Goal: Navigation & Orientation: Find specific page/section

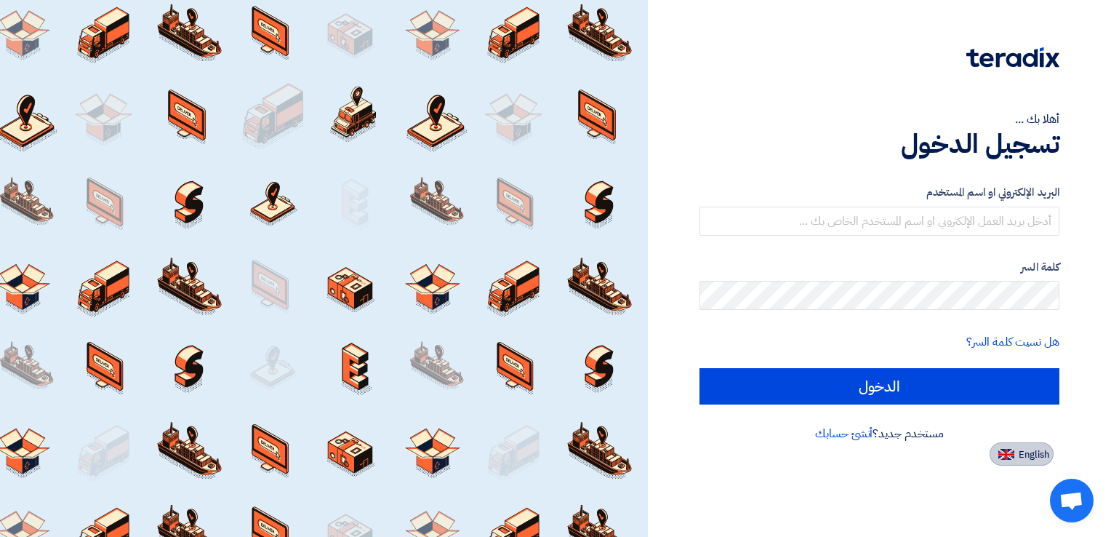
click at [1010, 452] on img at bounding box center [1007, 454] width 16 height 11
type input "Sign in"
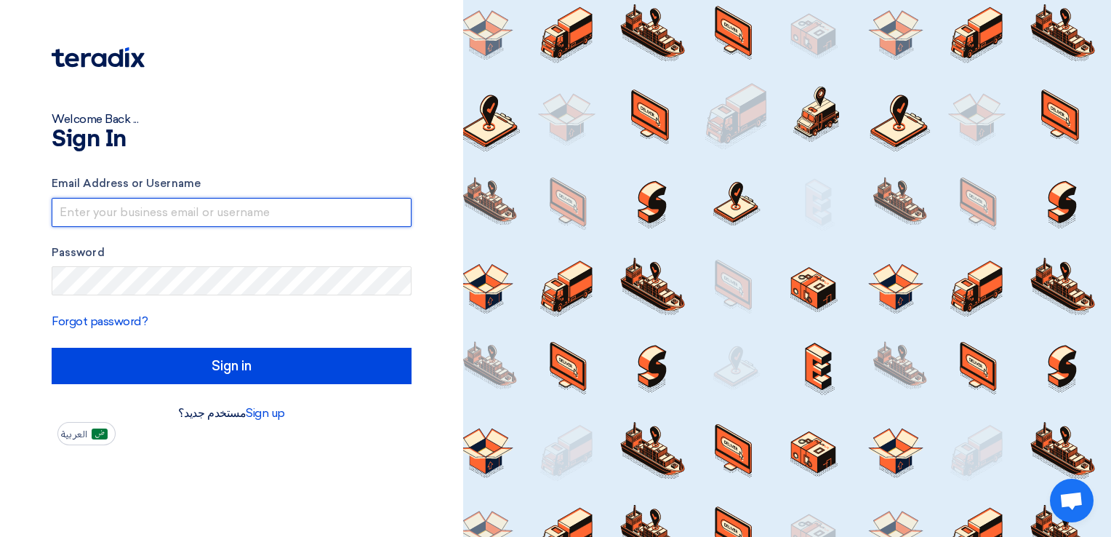
click at [295, 223] on input "text" at bounding box center [232, 212] width 360 height 29
type input "[EMAIL_ADDRESS][DOMAIN_NAME]"
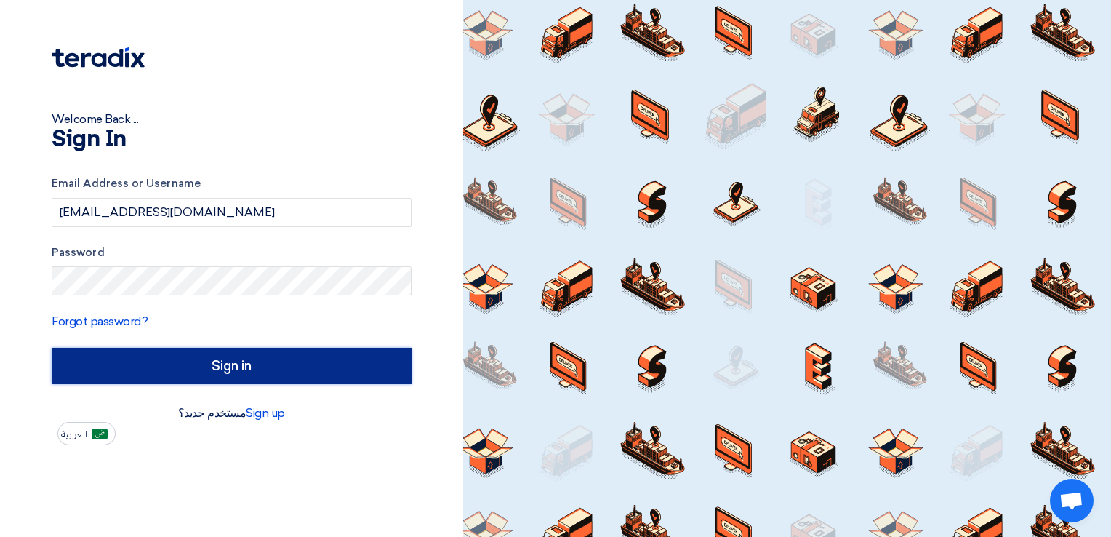
click at [301, 371] on input "Sign in" at bounding box center [232, 366] width 360 height 36
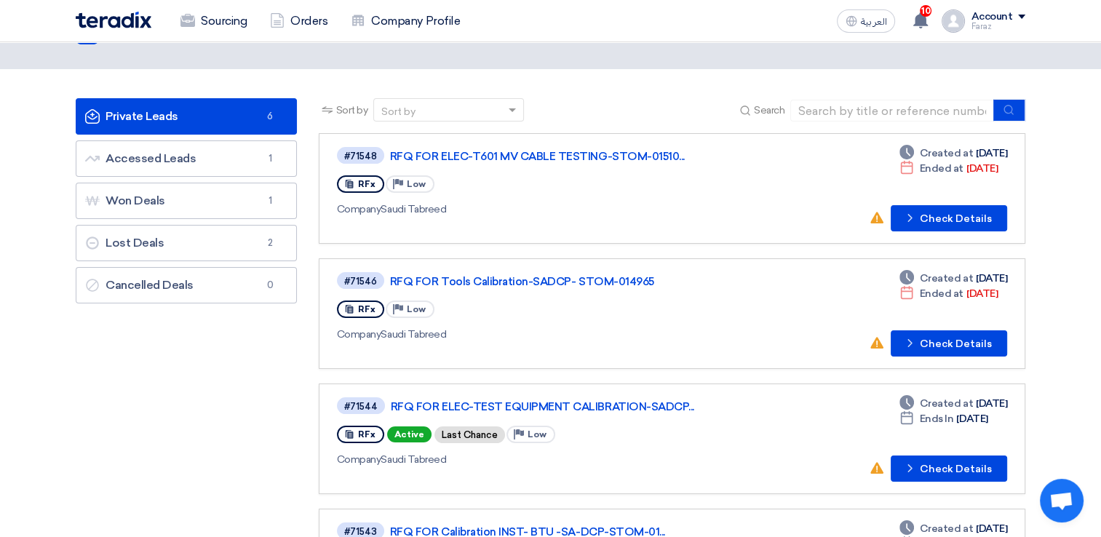
scroll to position [45, 0]
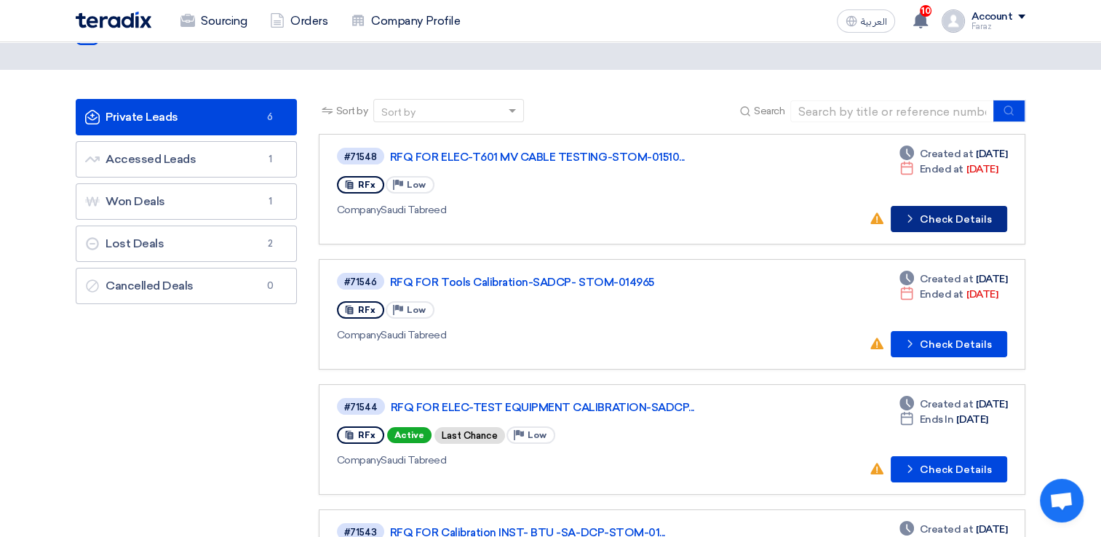
click at [911, 209] on button "Check details Check Details" at bounding box center [948, 219] width 116 height 26
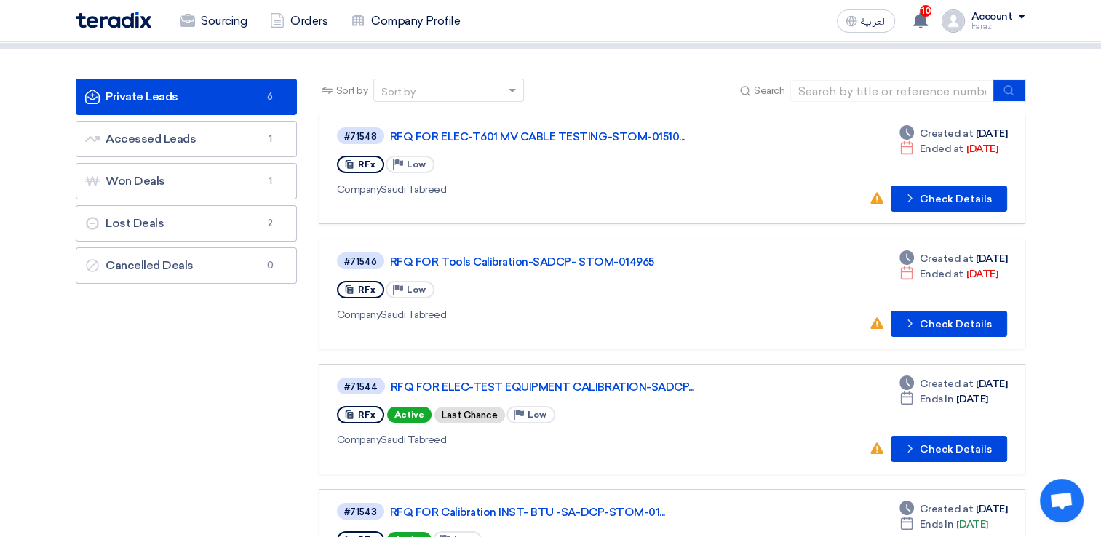
scroll to position [67, 0]
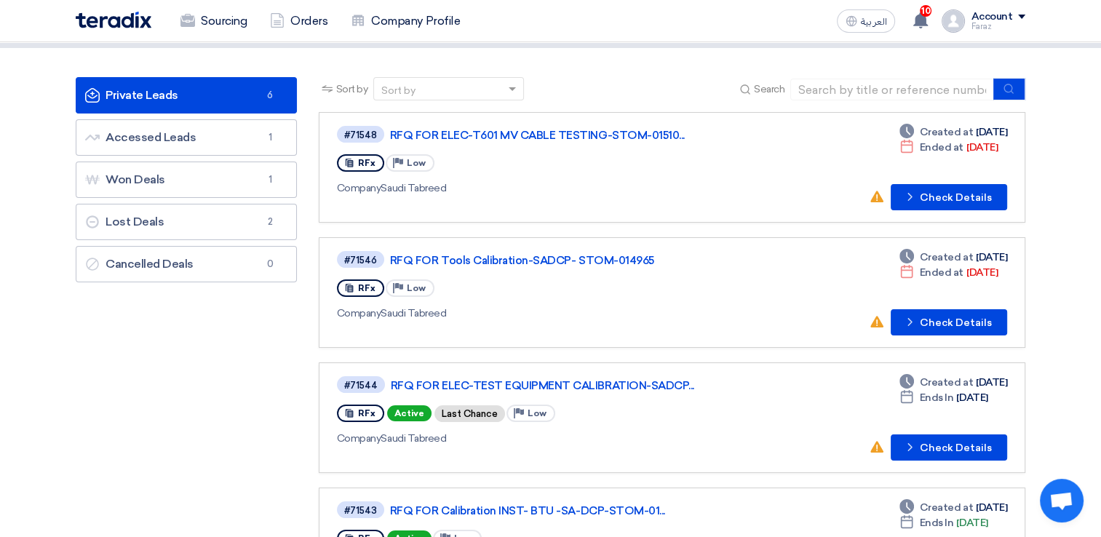
click at [922, 332] on link "#71546 RFQ FOR Tools Calibration-SADCP- STOM-014965 RFx Priority Low Company Sa…" at bounding box center [672, 292] width 706 height 111
click at [927, 321] on button "Check details Check Details" at bounding box center [948, 322] width 116 height 26
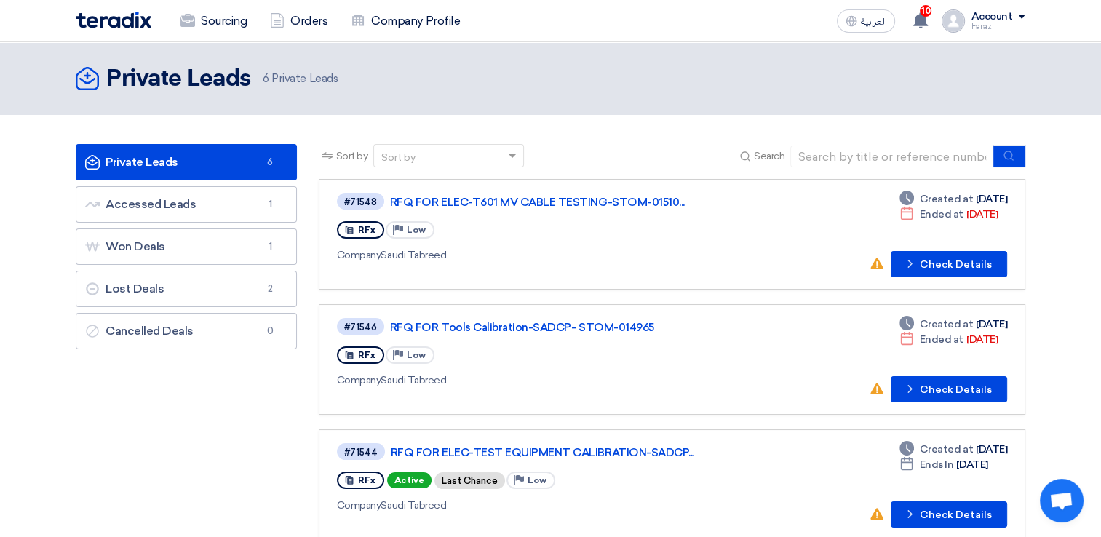
scroll to position [169, 0]
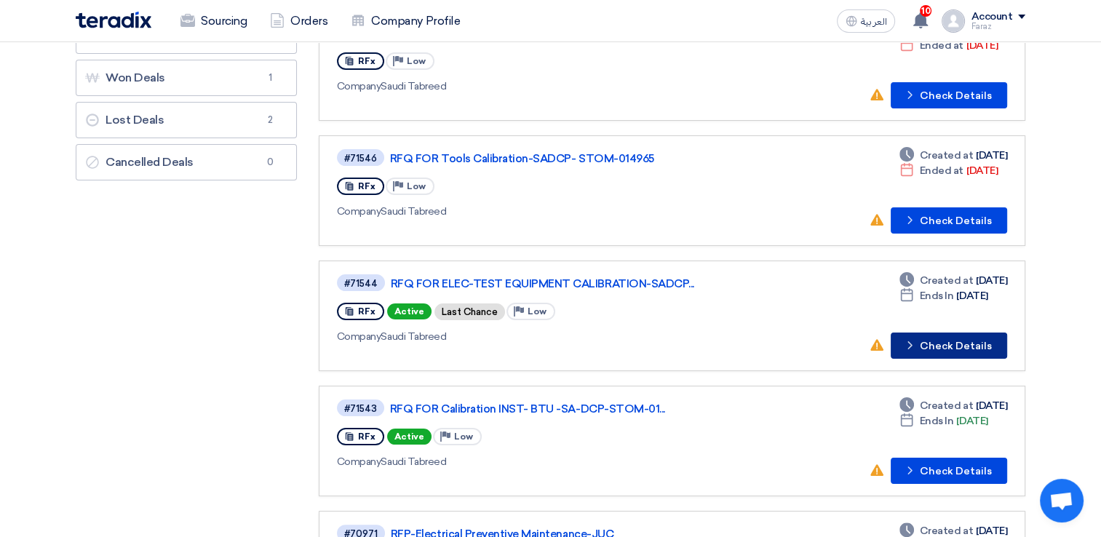
click at [965, 343] on button "Check details Check Details" at bounding box center [948, 345] width 116 height 26
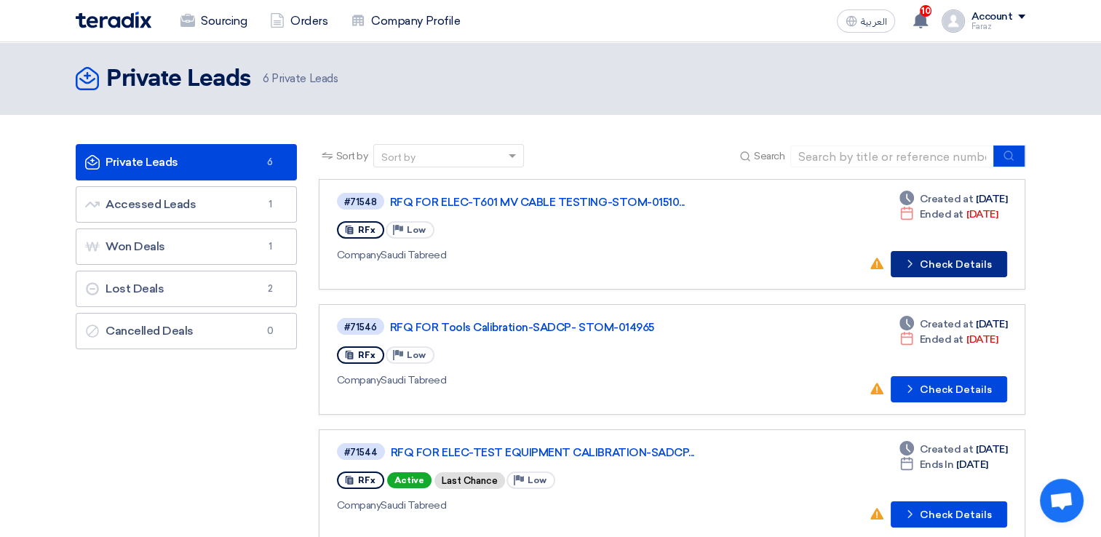
click at [926, 262] on button "Check details Check Details" at bounding box center [948, 264] width 116 height 26
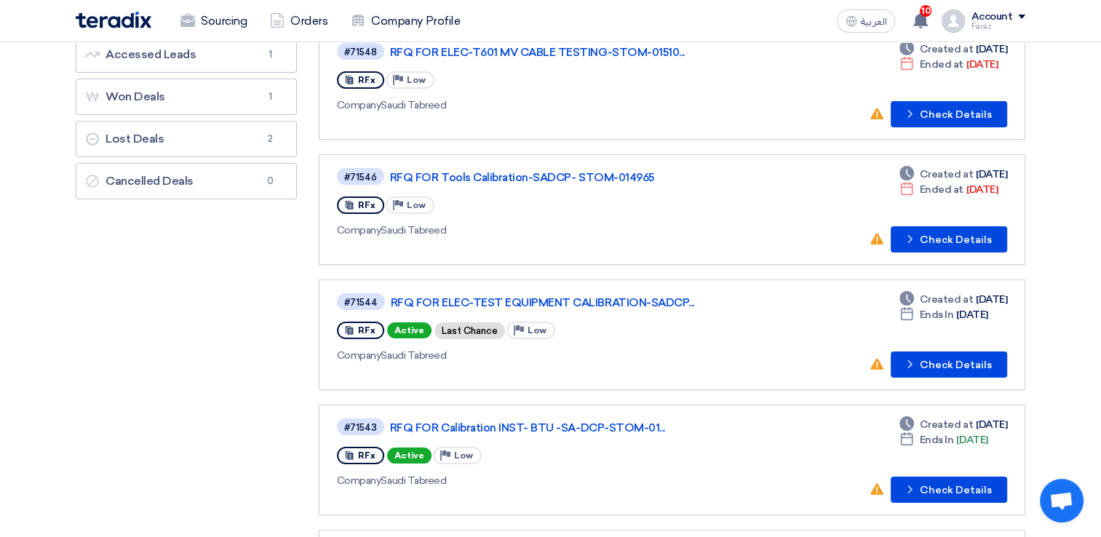
scroll to position [212, 0]
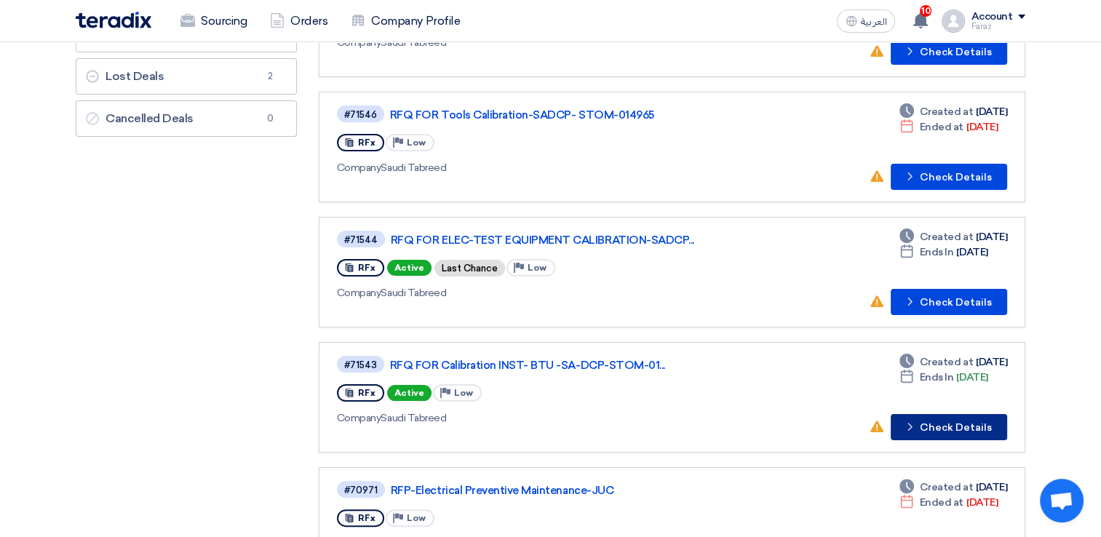
click at [989, 416] on button "Check details Check Details" at bounding box center [948, 427] width 116 height 26
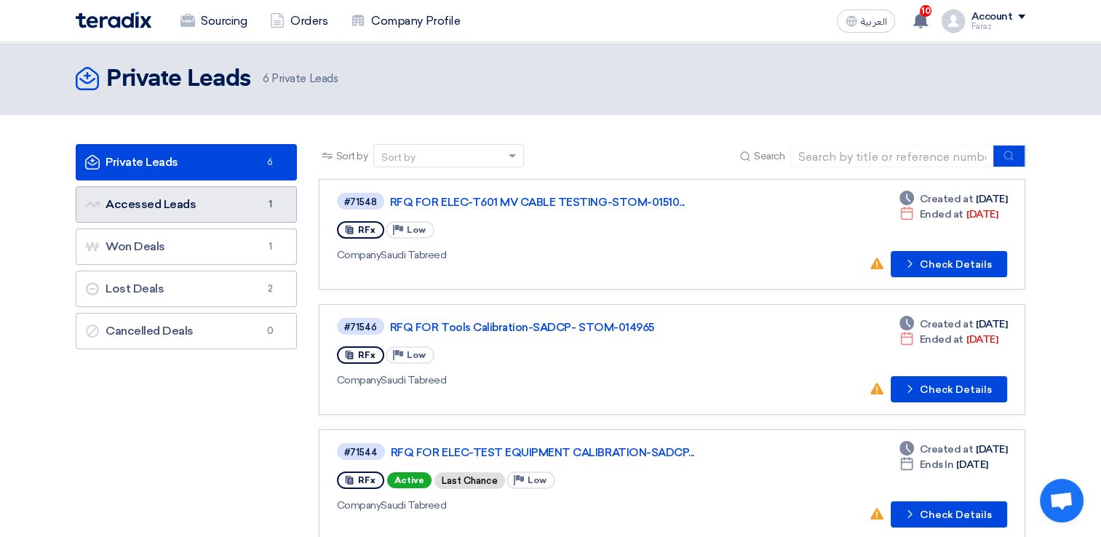
click at [201, 191] on link "Accessed Leads Accessed Leads 1" at bounding box center [186, 204] width 221 height 36
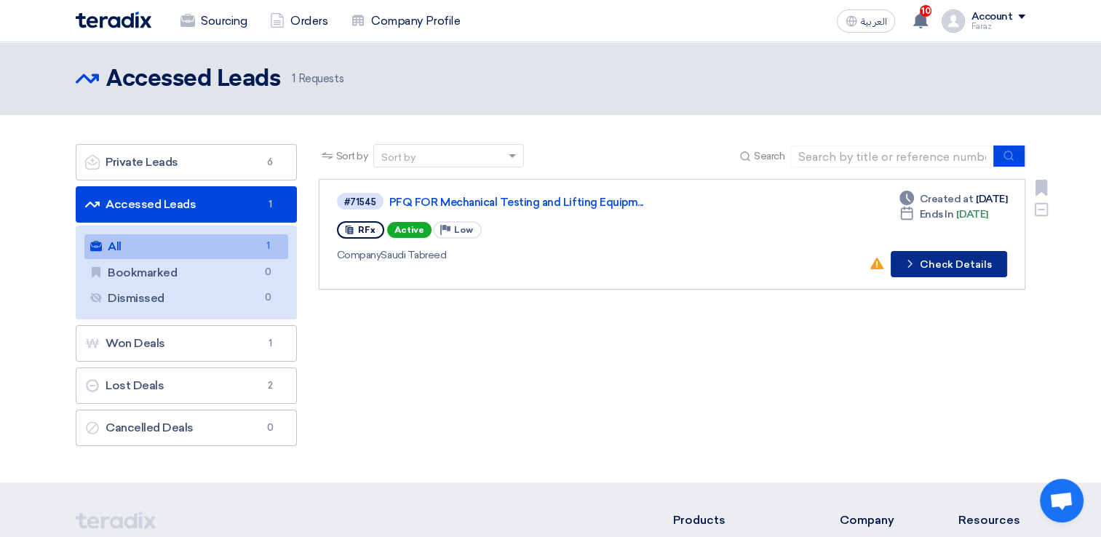
click at [980, 258] on button "Check details Check Details" at bounding box center [948, 264] width 116 height 26
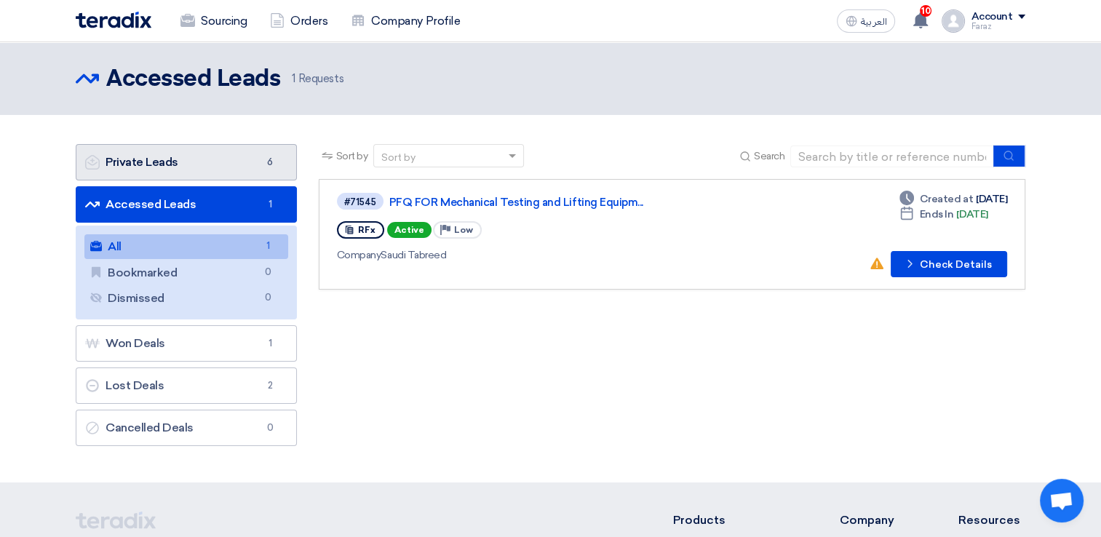
click at [176, 158] on link "Private Leads Private Leads 6" at bounding box center [186, 162] width 221 height 36
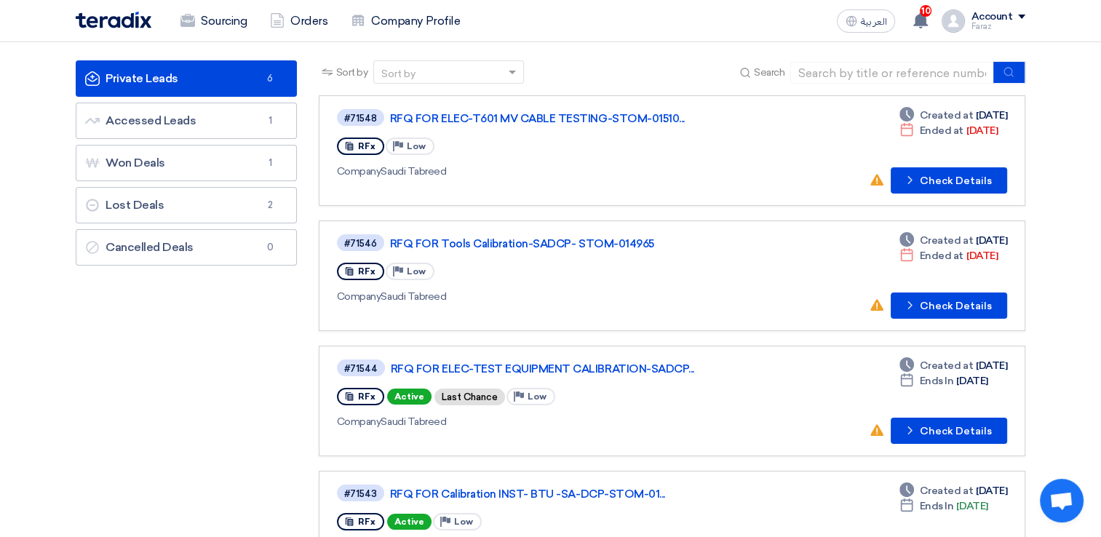
scroll to position [83, 0]
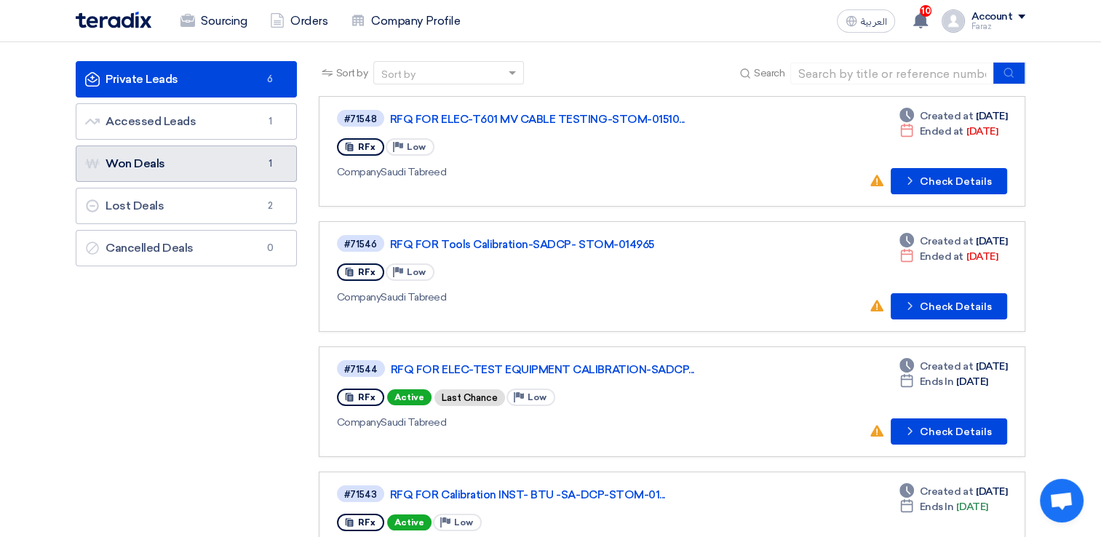
click at [118, 152] on link "Won Deals Won Deals 1" at bounding box center [186, 163] width 221 height 36
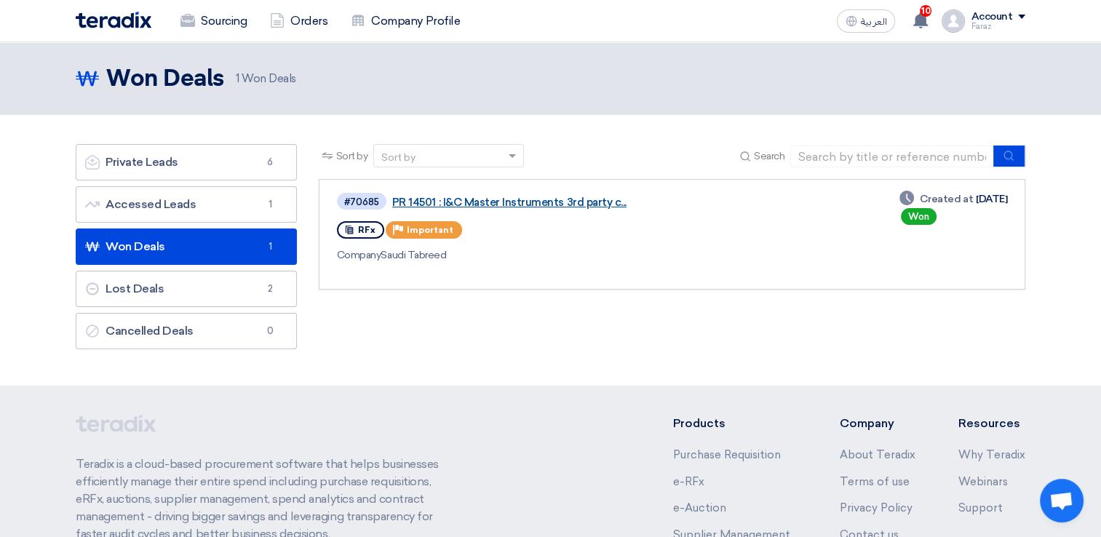
click at [419, 200] on link "PR 14501 : I&C Master Instruments 3rd party c..." at bounding box center [574, 202] width 364 height 13
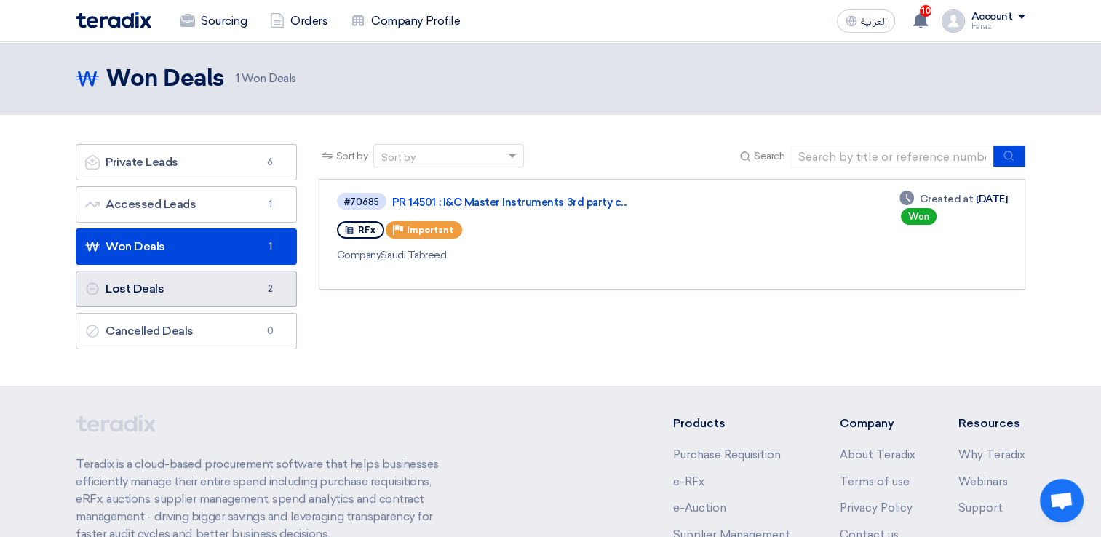
click at [215, 292] on link "Lost Deals Lost Deals 2" at bounding box center [186, 289] width 221 height 36
